Goal: Use online tool/utility

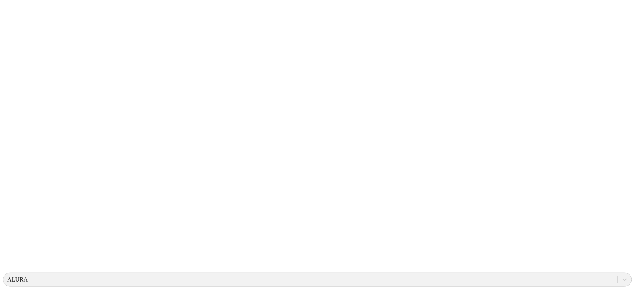
scroll to position [47, 0]
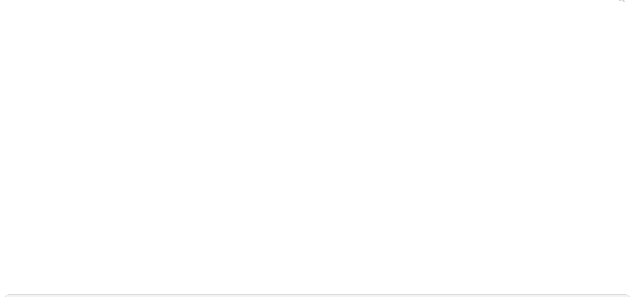
scroll to position [0, 0]
